Goal: Complete application form

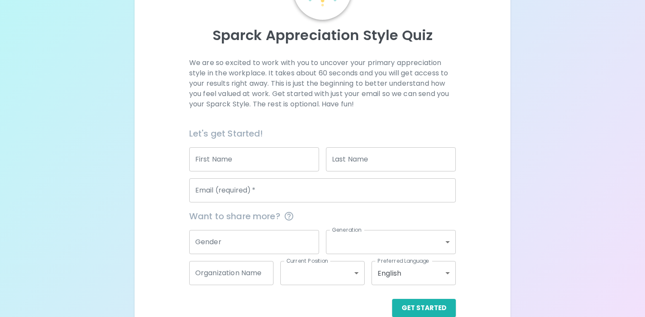
scroll to position [93, 0]
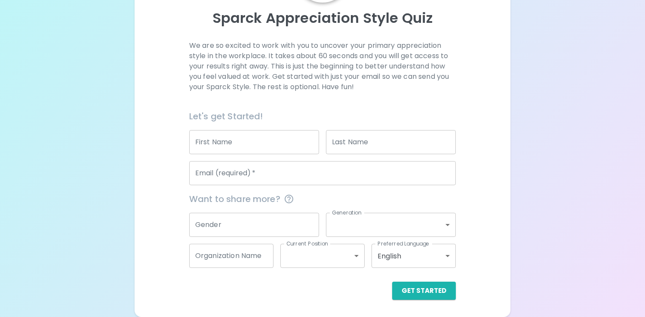
click at [262, 138] on input "First Name" at bounding box center [254, 142] width 130 height 24
type input "Amber"
type input "[PERSON_NAME]"
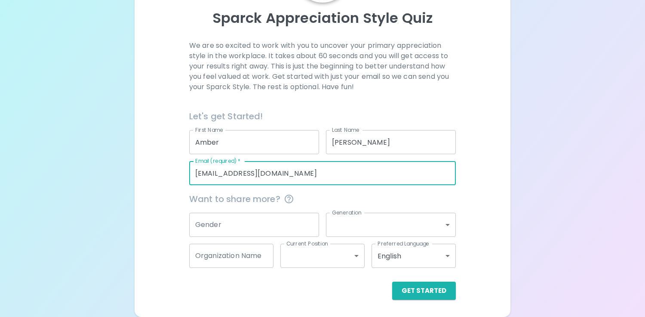
drag, startPoint x: 340, startPoint y: 171, endPoint x: 151, endPoint y: 178, distance: 189.4
click at [151, 178] on div "We are so excited to work with you to uncover your primary appreciation style i…" at bounding box center [323, 169] width 356 height 259
drag, startPoint x: 248, startPoint y: 171, endPoint x: 439, endPoint y: 173, distance: 191.0
click at [439, 173] on input "[EMAIL_ADDRESS][DOMAIN_NAME]" at bounding box center [322, 173] width 267 height 24
type input "[EMAIL_ADDRESS][DOMAIN_NAME]"
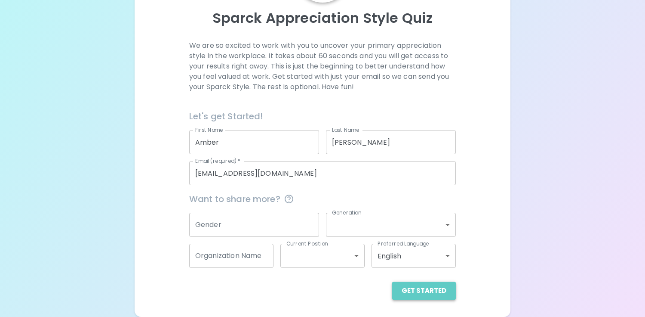
click at [426, 288] on button "Get Started" at bounding box center [424, 290] width 64 height 18
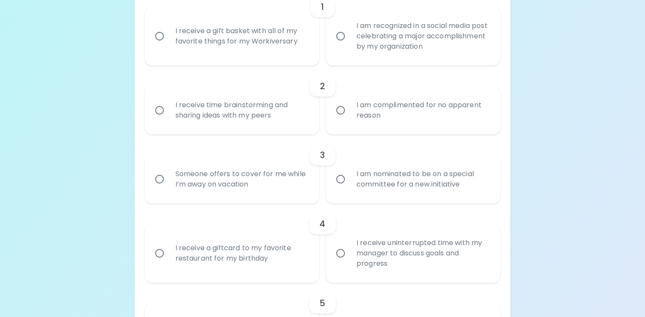
scroll to position [226, 0]
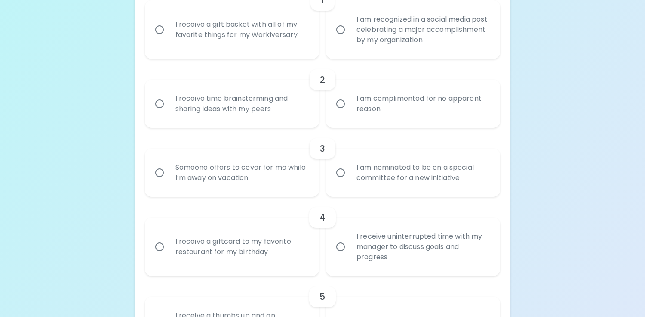
click at [266, 110] on div "I receive time brainstorming and sharing ideas with my peers" at bounding box center [242, 103] width 146 height 41
click at [169, 110] on input "I receive time brainstorming and sharing ideas with my peers" at bounding box center [160, 104] width 18 height 18
radio input "true"
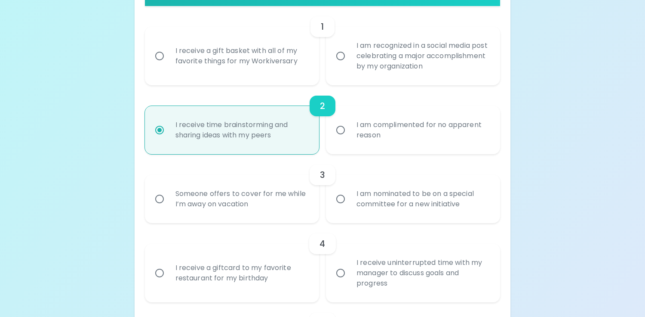
scroll to position [199, 0]
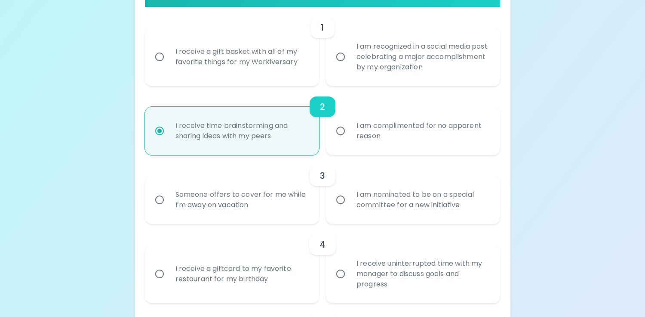
click at [292, 63] on div "I receive a gift basket with all of my favorite things for my Workiversary" at bounding box center [242, 56] width 146 height 41
click at [169, 63] on input "I receive a gift basket with all of my favorite things for my Workiversary" at bounding box center [160, 57] width 18 height 18
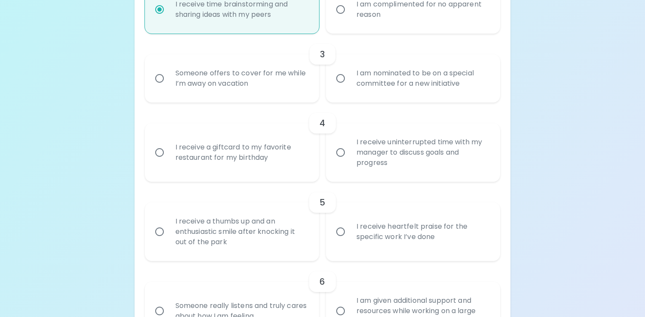
scroll to position [321, 0]
radio input "true"
click at [262, 83] on div "Someone offers to cover for me while I’m away on vacation" at bounding box center [242, 77] width 146 height 41
click at [169, 83] on input "Someone offers to cover for me while I’m away on vacation" at bounding box center [160, 77] width 18 height 18
radio input "true"
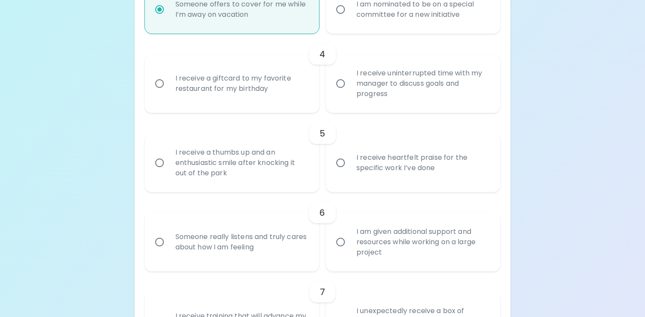
scroll to position [390, 0]
radio input "true"
click at [347, 86] on input "I receive uninterrupted time with my manager to discuss goals and progress" at bounding box center [341, 83] width 18 height 18
radio input "false"
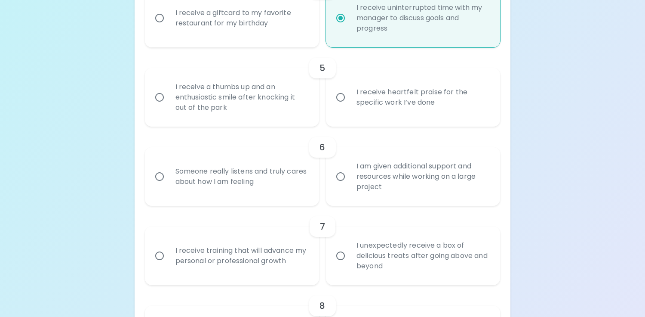
scroll to position [459, 0]
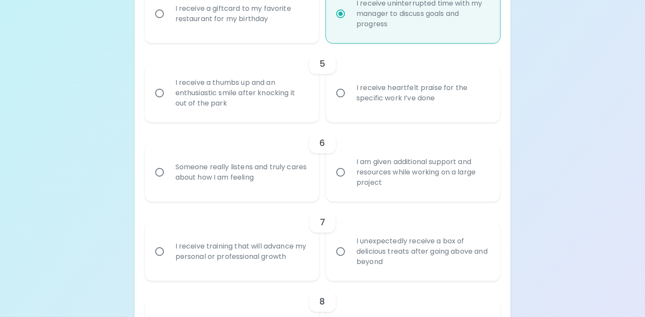
radio input "true"
click at [362, 110] on div "I receive heartfelt praise for the specific work I’ve done" at bounding box center [423, 92] width 146 height 41
click at [350, 102] on input "I receive heartfelt praise for the specific work I’ve done" at bounding box center [341, 93] width 18 height 18
radio input "false"
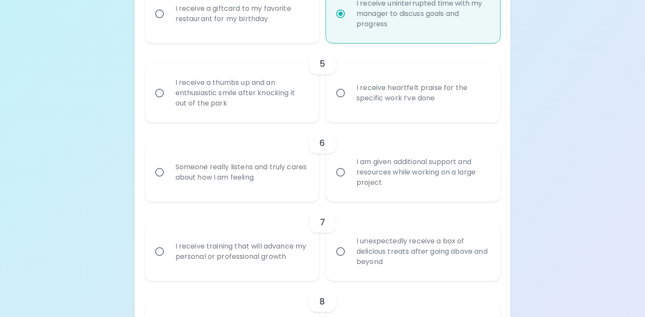
radio input "false"
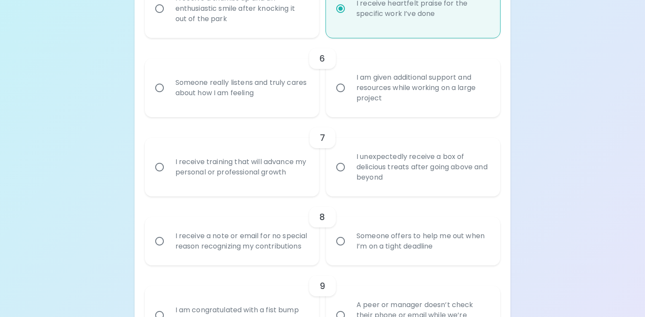
scroll to position [551, 0]
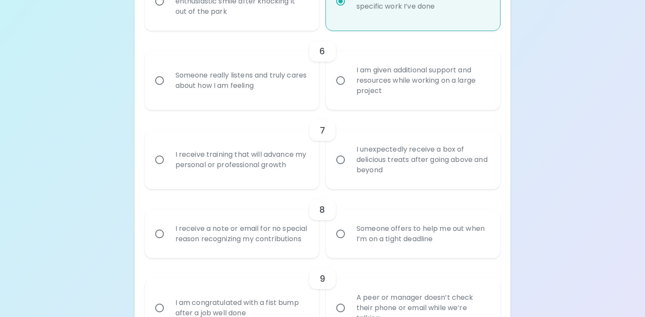
radio input "true"
click at [296, 88] on div "Someone really listens and truly cares about how I am feeling" at bounding box center [242, 80] width 146 height 41
click at [169, 88] on input "Someone really listens and truly cares about how I am feeling" at bounding box center [160, 80] width 18 height 18
radio input "false"
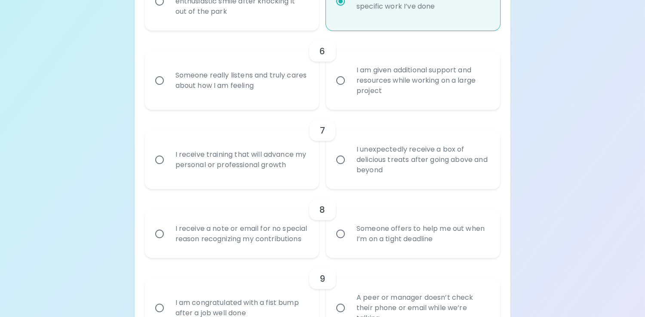
radio input "false"
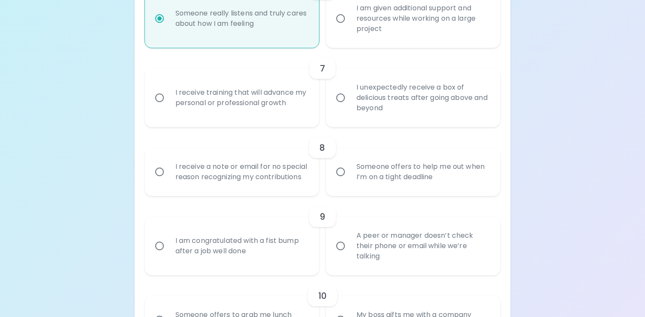
scroll to position [620, 0]
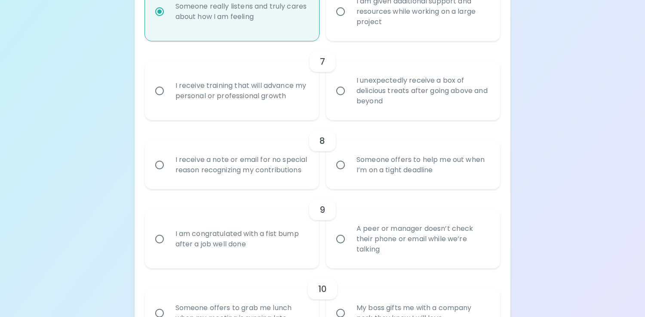
radio input "true"
click at [357, 88] on div "I unexpectedly receive a box of delicious treats after going above and beyond" at bounding box center [423, 91] width 146 height 52
click at [350, 88] on input "I unexpectedly receive a box of delicious treats after going above and beyond" at bounding box center [341, 91] width 18 height 18
radio input "false"
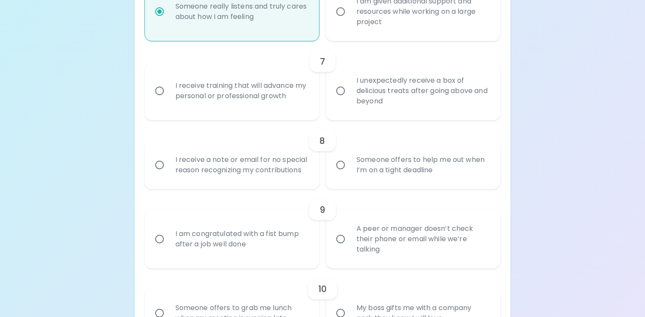
radio input "false"
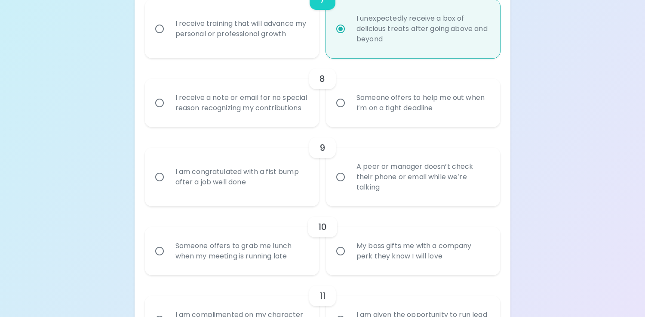
scroll to position [688, 0]
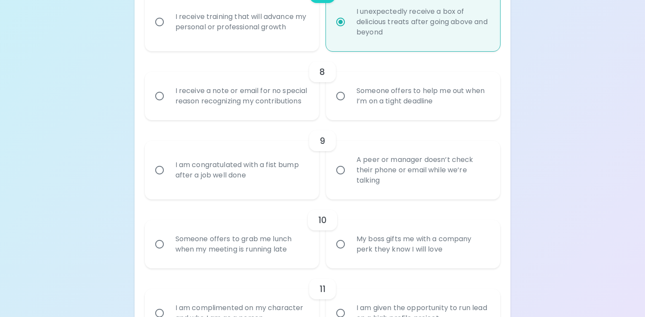
radio input "true"
click at [303, 112] on div "I receive a note or email for no special reason recognizing my contributions" at bounding box center [242, 95] width 146 height 41
click at [169, 105] on input "I receive a note or email for no special reason recognizing my contributions" at bounding box center [160, 96] width 18 height 18
radio input "false"
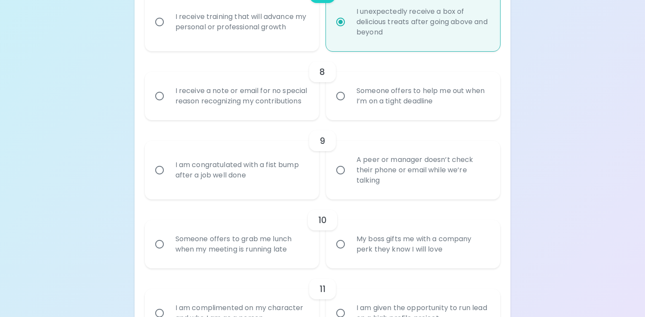
radio input "false"
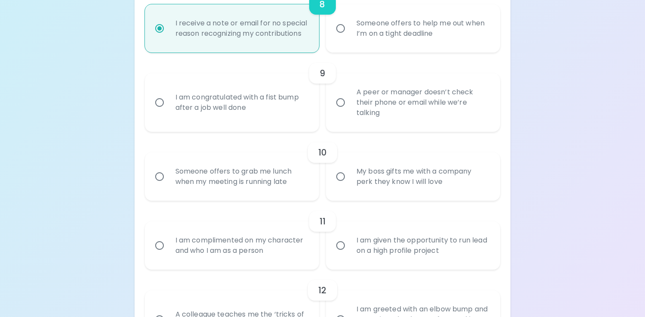
scroll to position [757, 0]
radio input "true"
click at [376, 127] on div "A peer or manager doesn’t check their phone or email while we’re talking" at bounding box center [423, 101] width 146 height 52
click at [350, 110] on input "A peer or manager doesn’t check their phone or email while we’re talking" at bounding box center [341, 101] width 18 height 18
radio input "false"
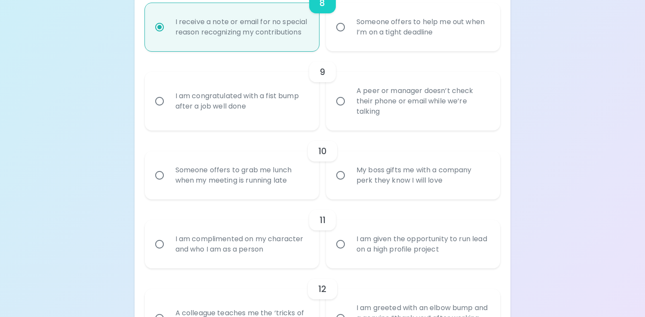
radio input "false"
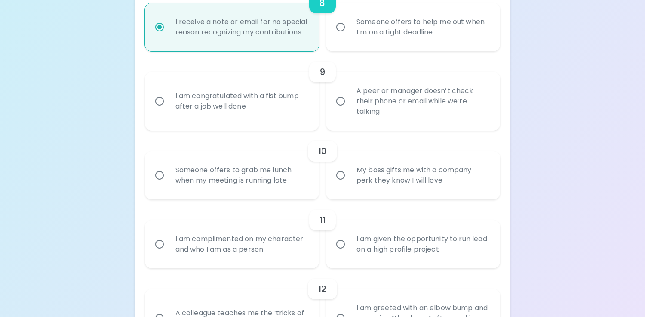
radio input "false"
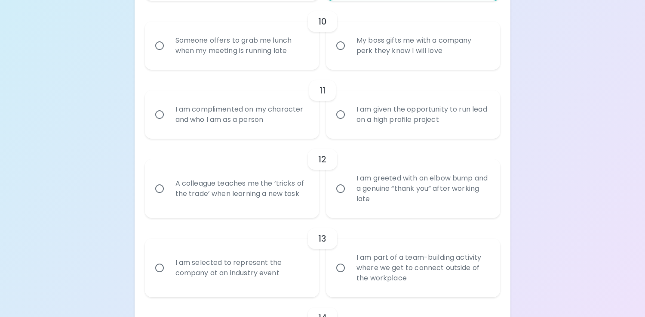
scroll to position [892, 0]
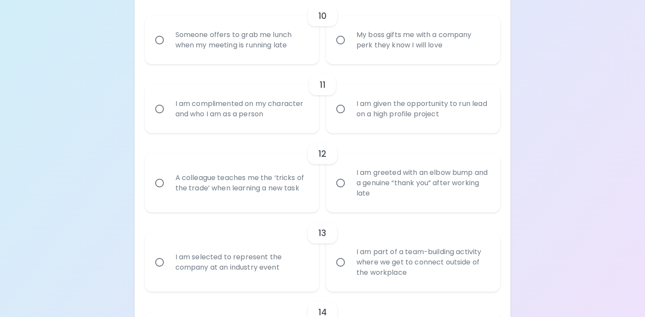
radio input "true"
click at [299, 61] on div "Someone offers to grab me lunch when my meeting is running late" at bounding box center [242, 39] width 146 height 41
click at [169, 49] on input "Someone offers to grab me lunch when my meeting is running late" at bounding box center [160, 40] width 18 height 18
radio input "false"
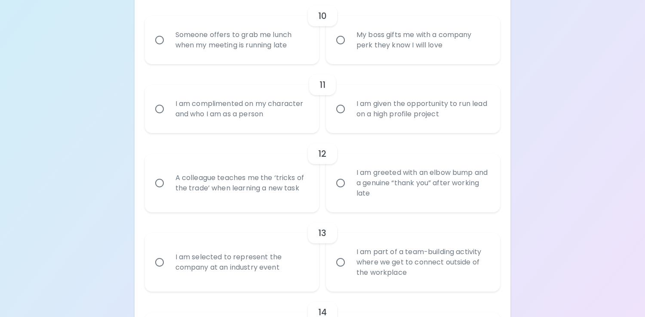
radio input "false"
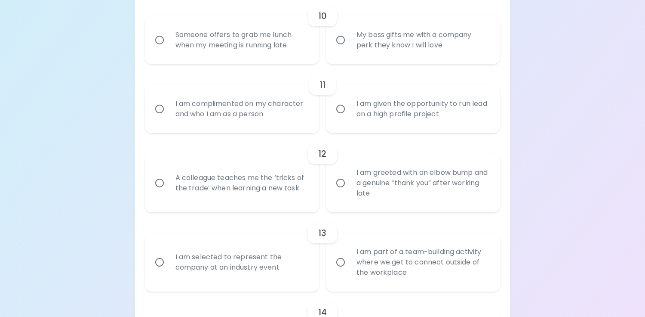
radio input "false"
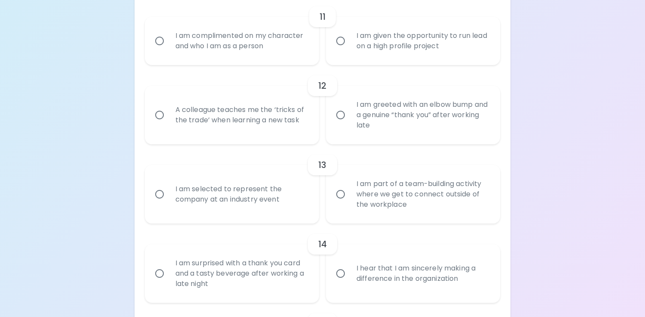
scroll to position [961, 0]
radio input "true"
click at [299, 61] on div "I am complimented on my character and who I am as a person" at bounding box center [242, 39] width 146 height 41
click at [169, 49] on input "I am complimented on my character and who I am as a person" at bounding box center [160, 40] width 18 height 18
radio input "false"
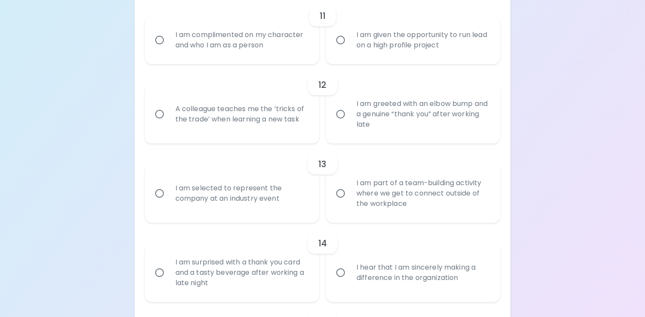
radio input "false"
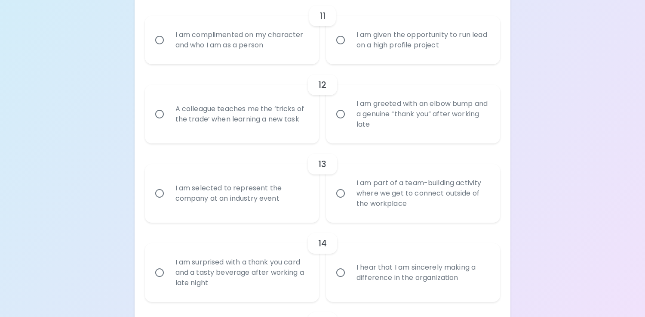
radio input "false"
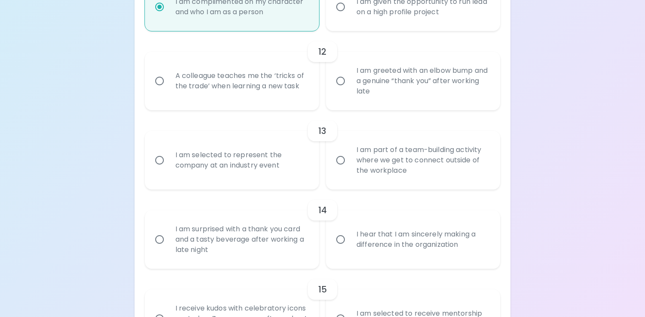
scroll to position [996, 0]
radio input "true"
click at [290, 100] on div "A colleague teaches me the ‘tricks of the trade’ when learning a new task" at bounding box center [242, 79] width 146 height 41
click at [169, 89] on input "A colleague teaches me the ‘tricks of the trade’ when learning a new task" at bounding box center [160, 80] width 18 height 18
radio input "false"
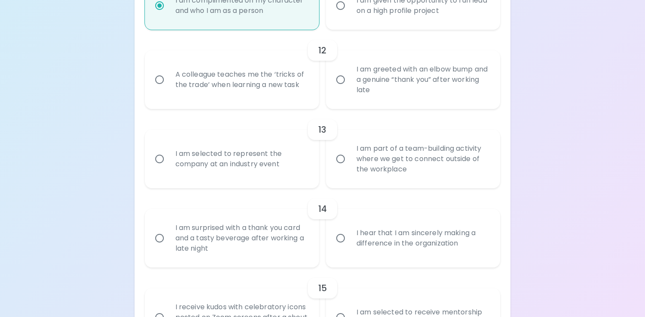
radio input "false"
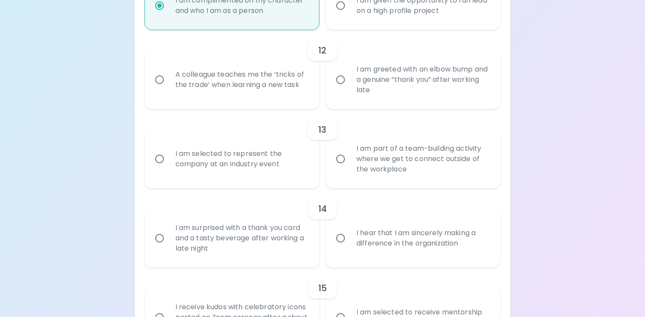
radio input "false"
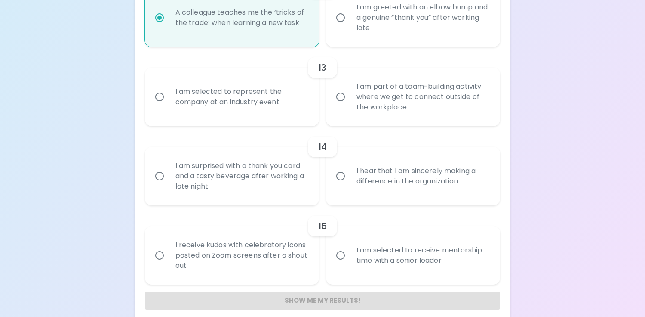
scroll to position [1064, 0]
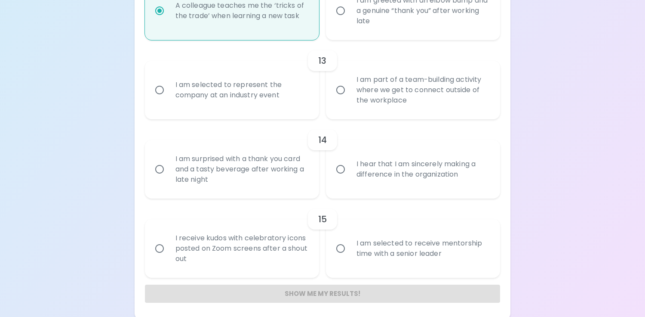
radio input "true"
click at [358, 103] on div "I am part of a team-building activity where we get to connect outside of the wo…" at bounding box center [423, 90] width 146 height 52
click at [350, 99] on input "I am part of a team-building activity where we get to connect outside of the wo…" at bounding box center [341, 90] width 18 height 18
radio input "false"
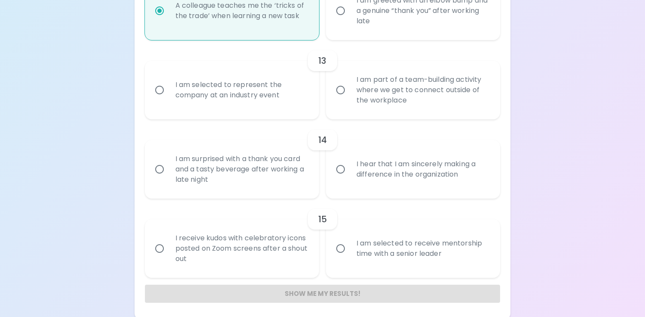
radio input "false"
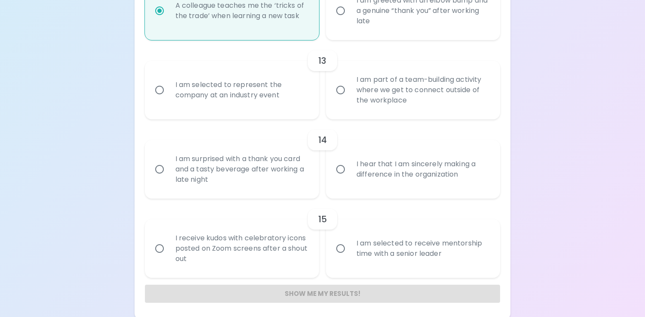
radio input "false"
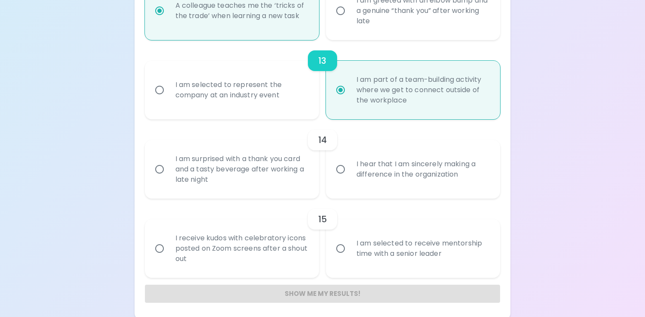
scroll to position [1078, 0]
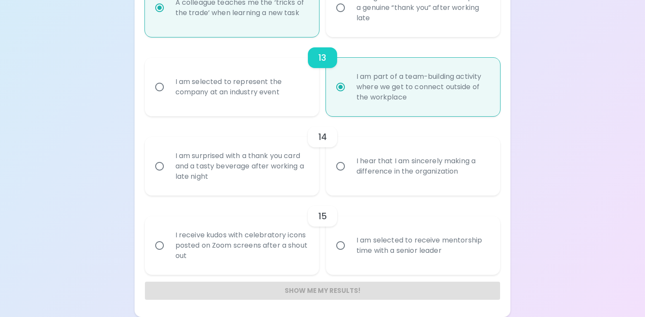
radio input "true"
click at [341, 154] on label "I hear that I am sincerely making a difference in the organization" at bounding box center [408, 166] width 174 height 59
click at [341, 157] on input "I hear that I am sincerely making a difference in the organization" at bounding box center [341, 166] width 18 height 18
radio input "false"
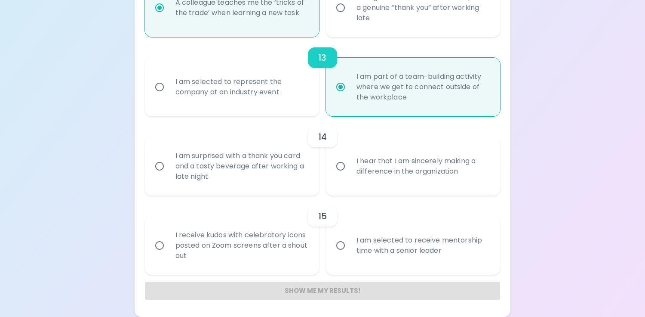
radio input "false"
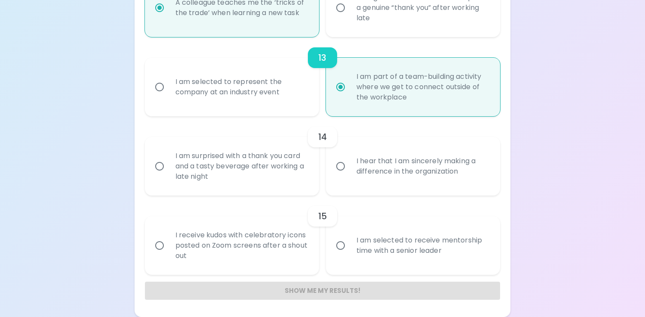
radio input "false"
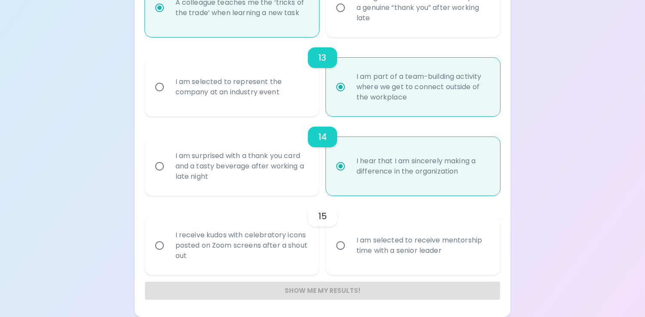
radio input "true"
click at [285, 261] on div "I receive kudos with celebratory icons posted on Zoom screens after a shout out" at bounding box center [242, 245] width 146 height 52
click at [169, 254] on input "I receive kudos with celebratory icons posted on Zoom screens after a shout out" at bounding box center [160, 245] width 18 height 18
radio input "false"
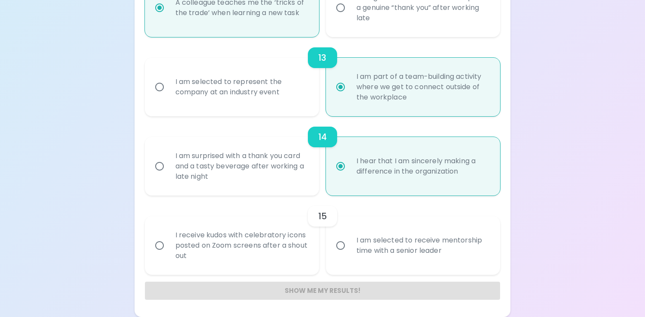
radio input "false"
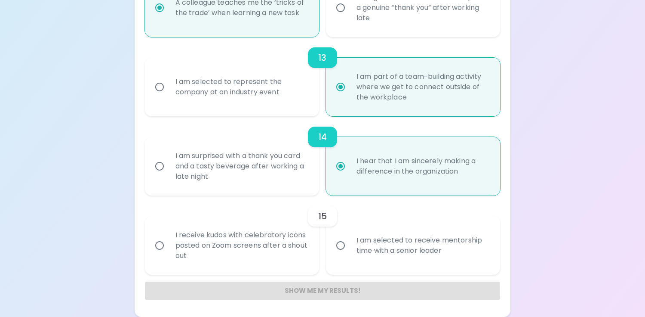
radio input "false"
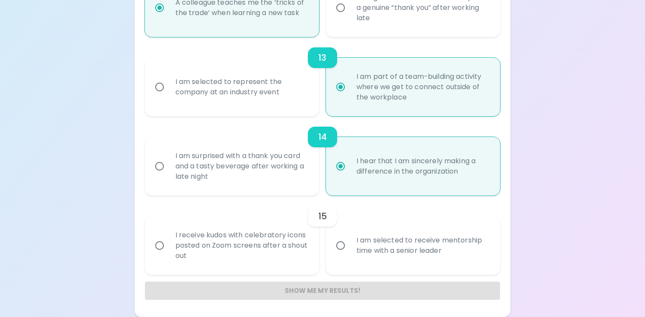
radio input "false"
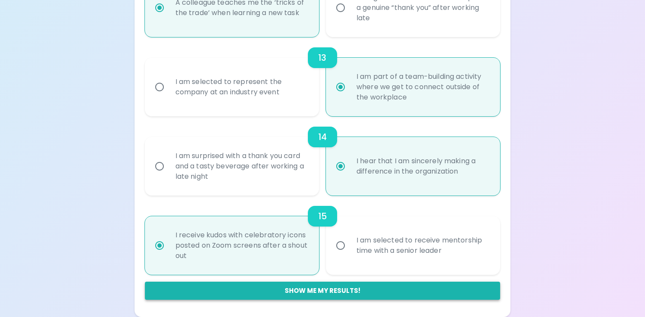
radio input "true"
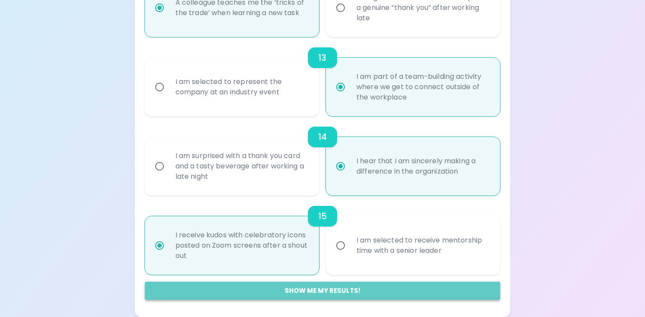
click at [347, 293] on button "Show me my results!" at bounding box center [323, 290] width 356 height 18
radio input "false"
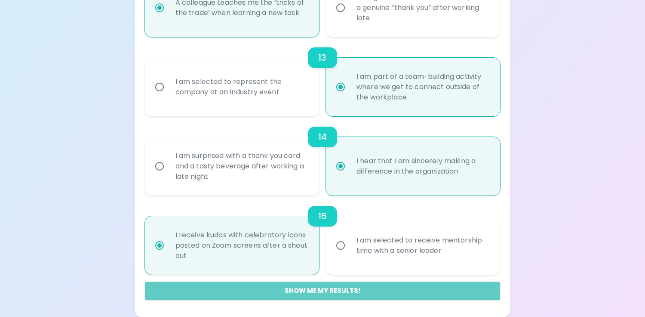
radio input "false"
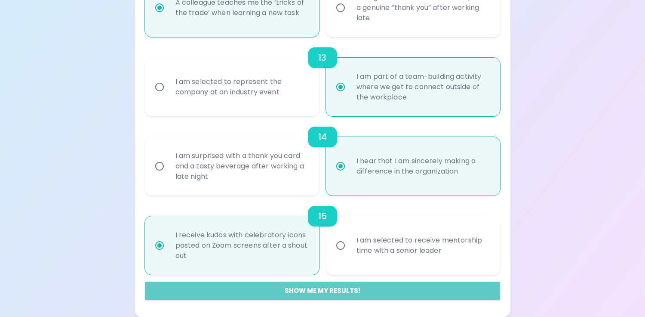
radio input "false"
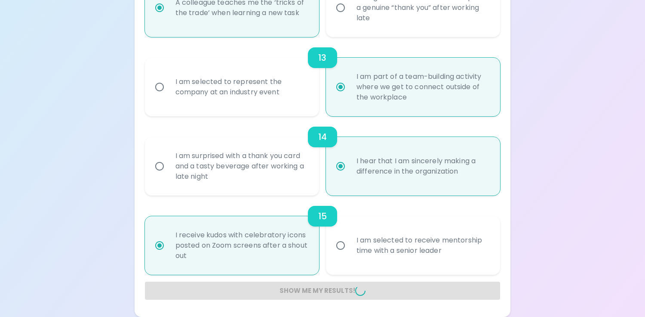
radio input "false"
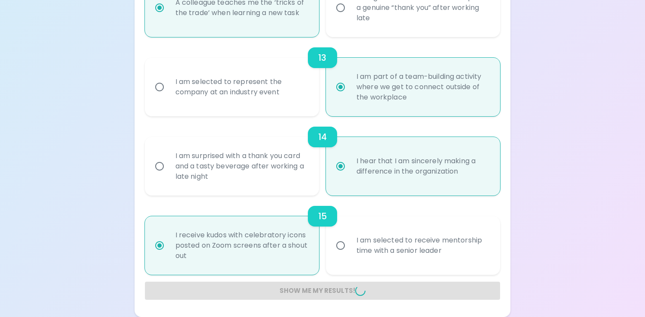
radio input "false"
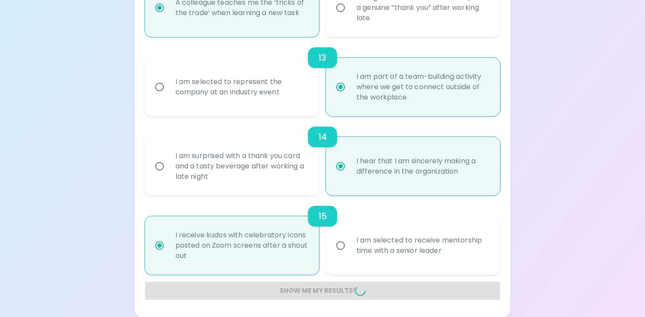
radio input "false"
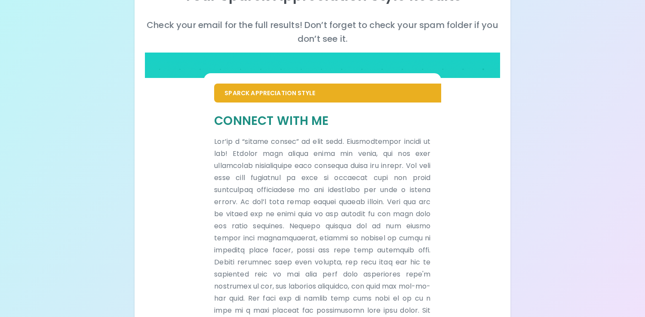
scroll to position [0, 0]
